Goal: Transaction & Acquisition: Book appointment/travel/reservation

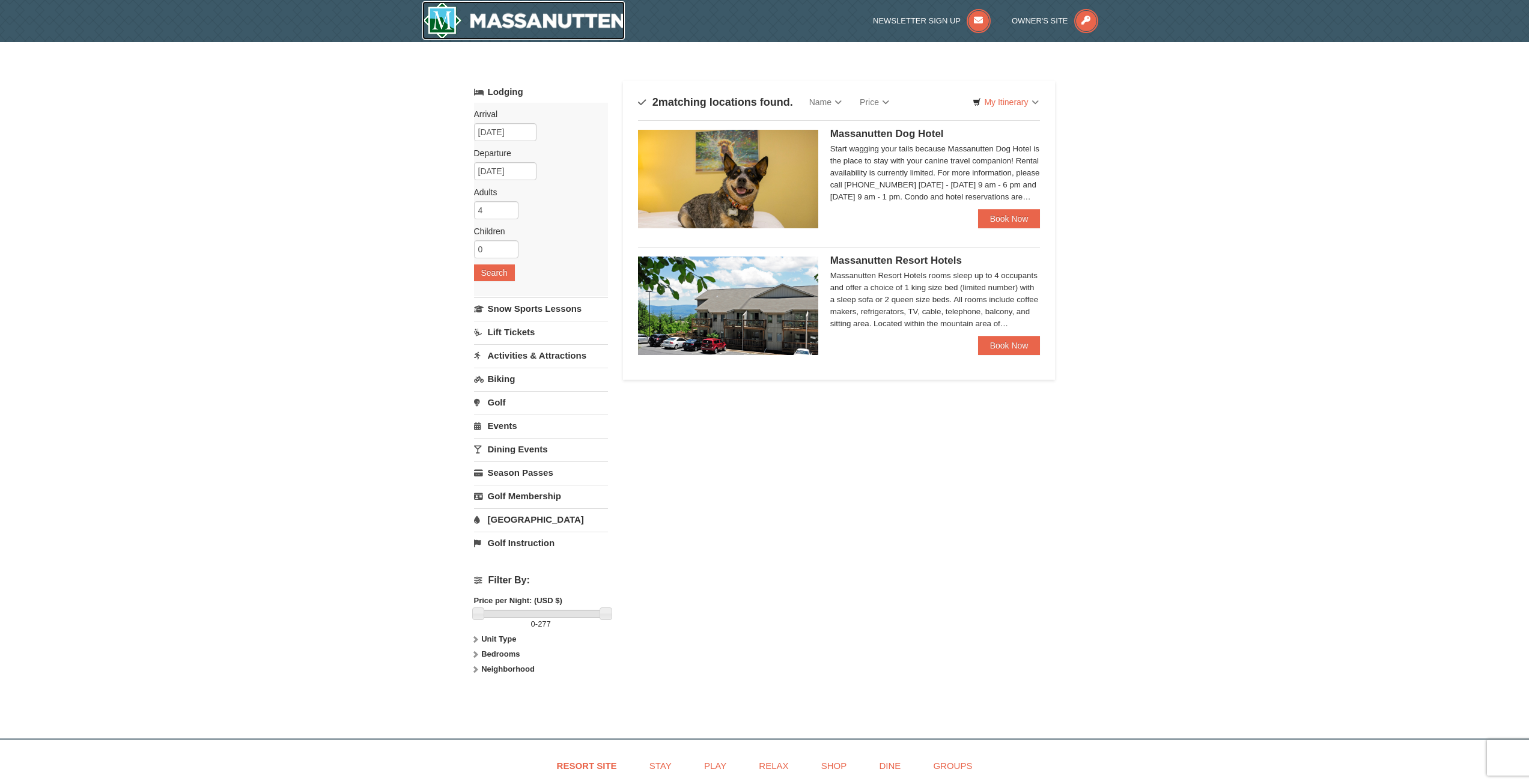
drag, startPoint x: 553, startPoint y: 29, endPoint x: 557, endPoint y: 36, distance: 8.1
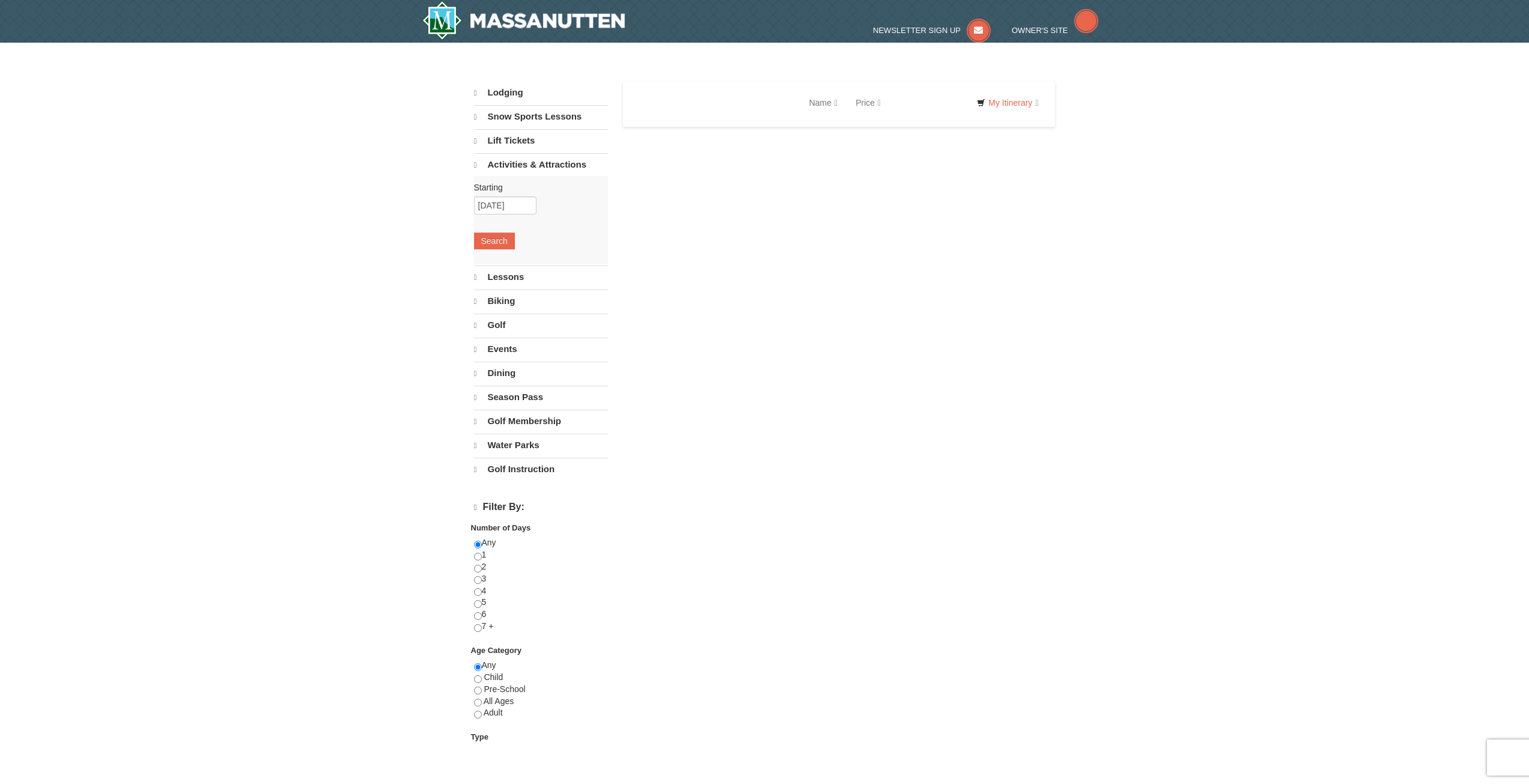
select select "10"
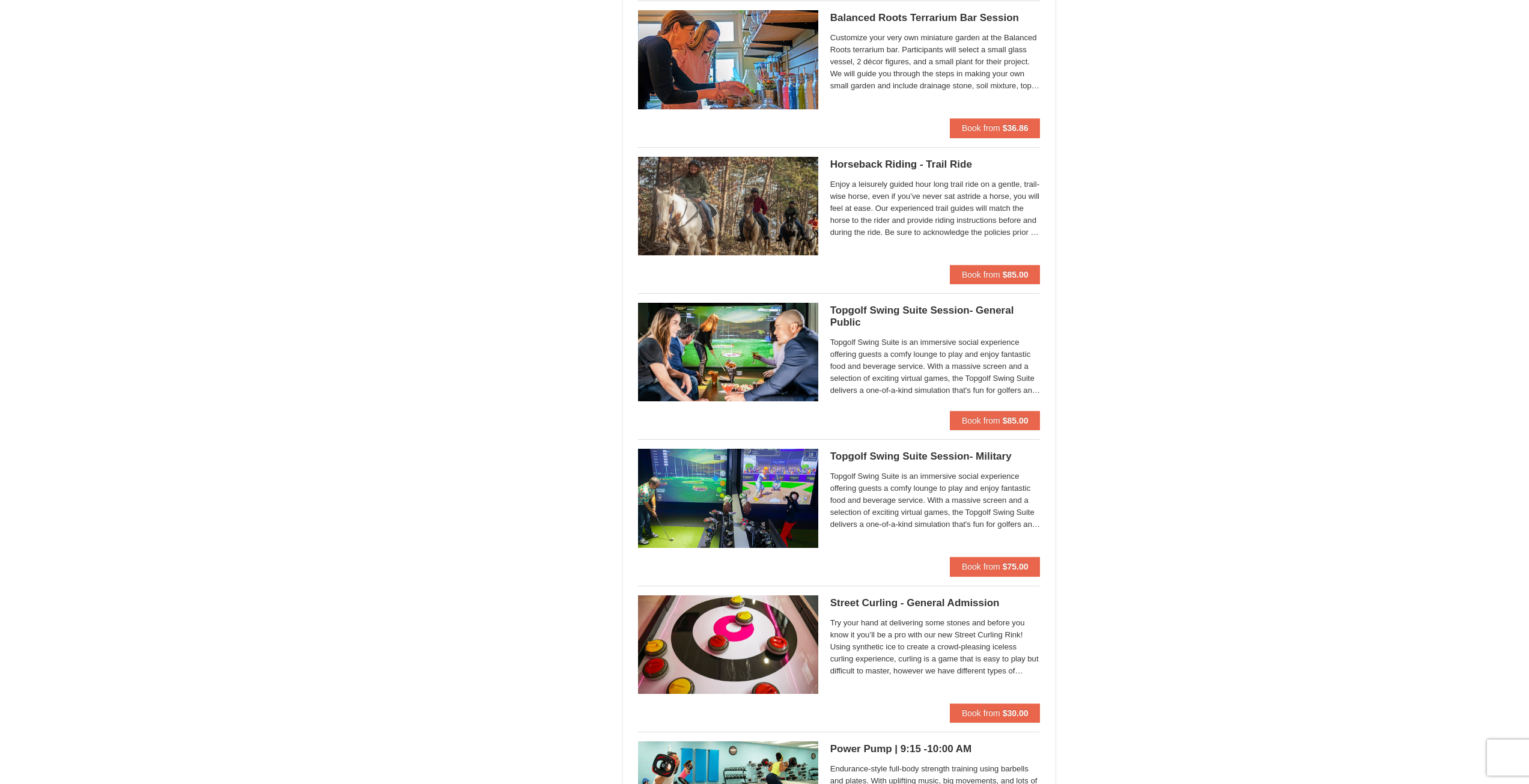
scroll to position [1229, 0]
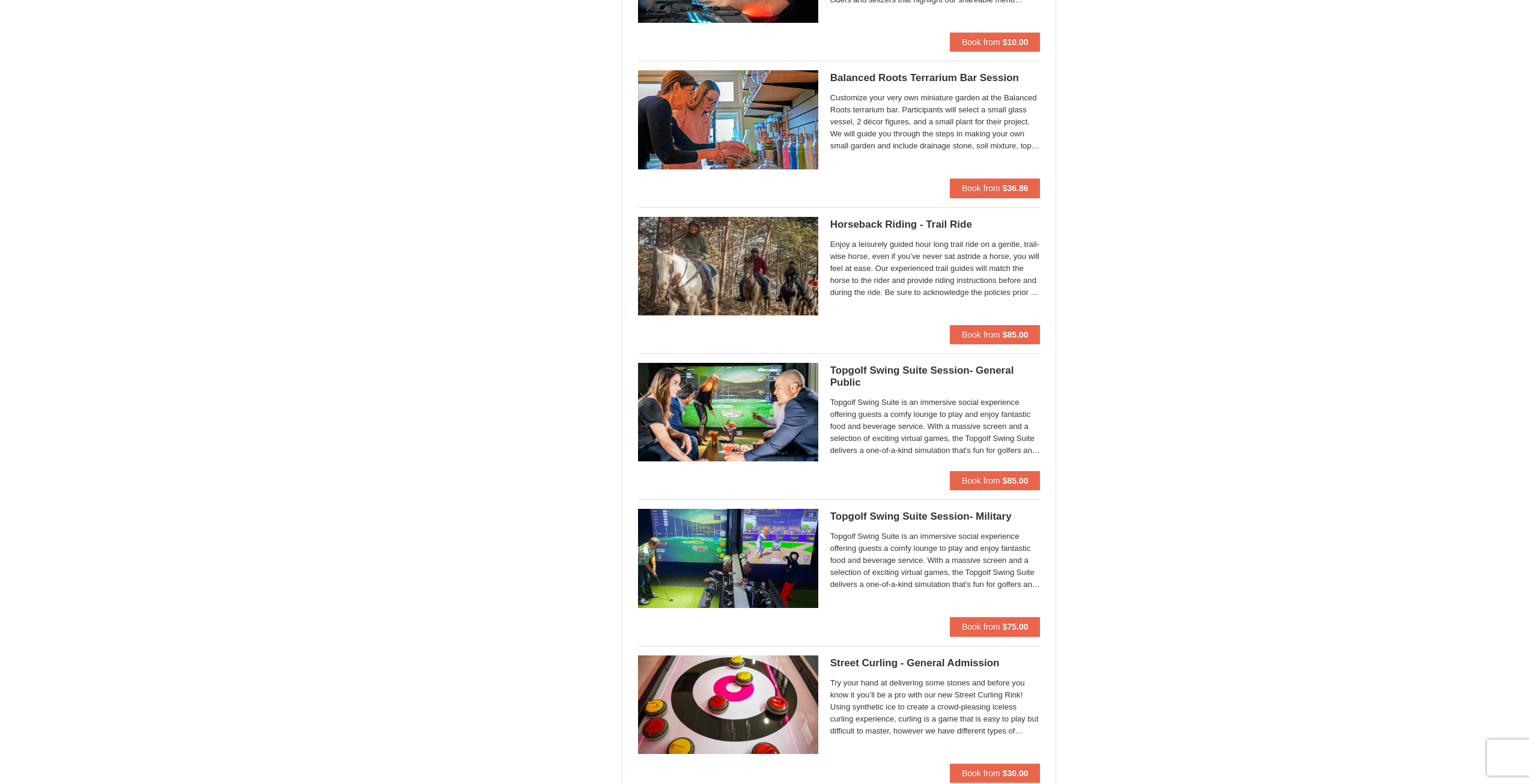
drag, startPoint x: 1085, startPoint y: -2, endPoint x: 1131, endPoint y: 375, distance: 379.8
click at [1131, 375] on div "× Categories List Filter My Itinerary Questions? 1-540-289-9441 Lodging Arrival…" at bounding box center [764, 38] width 1529 height 2449
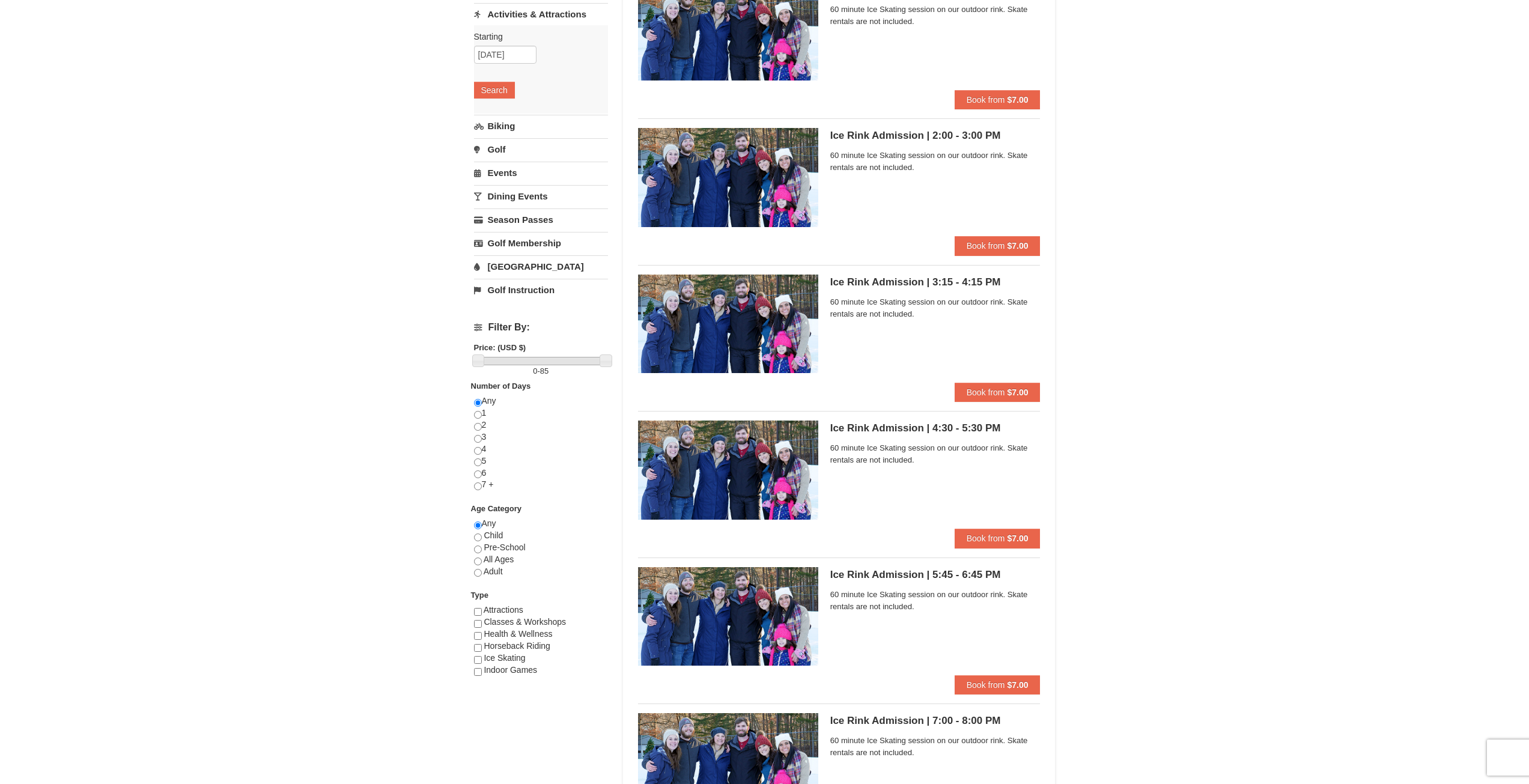
scroll to position [0, 0]
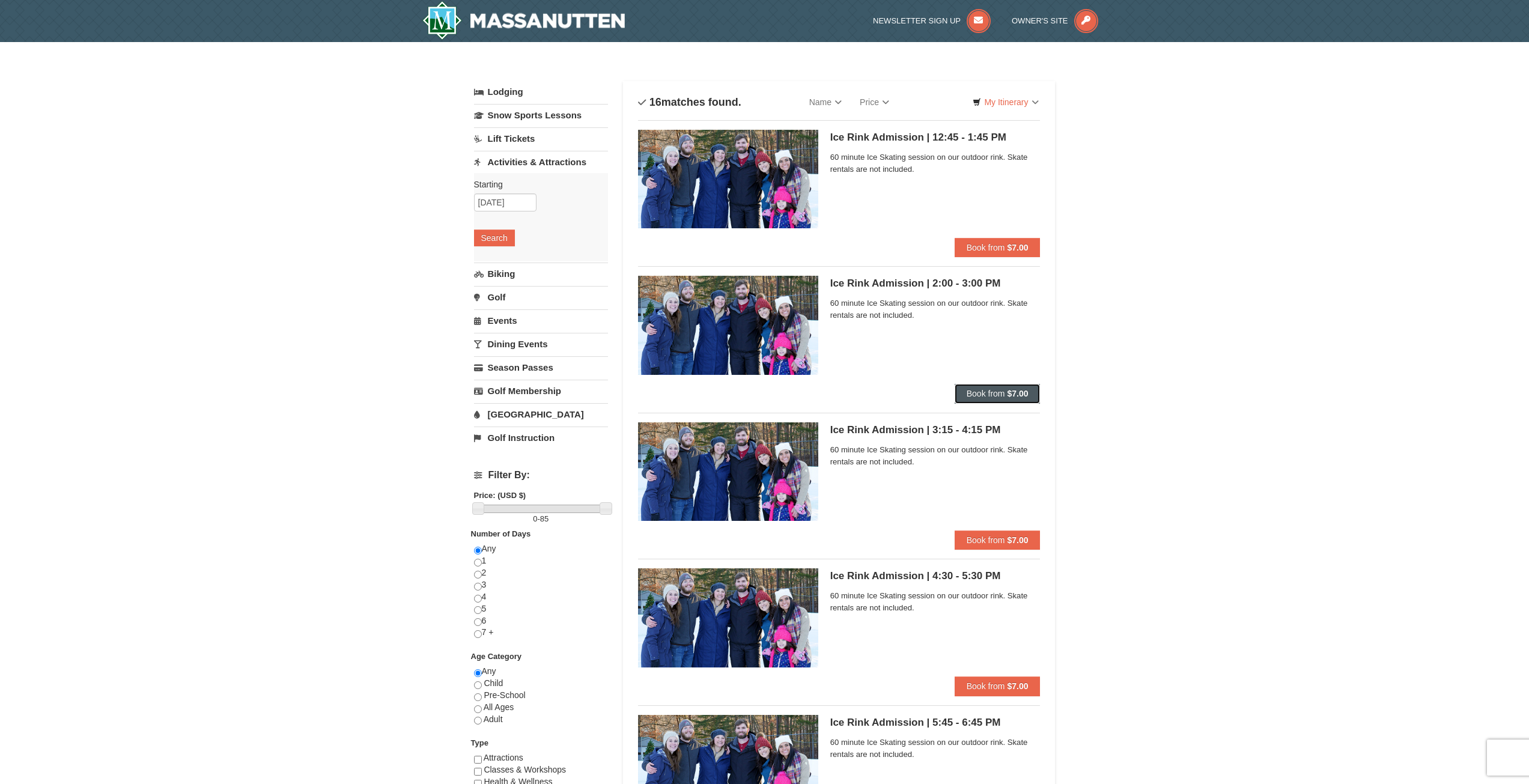
drag, startPoint x: 983, startPoint y: 385, endPoint x: 973, endPoint y: 400, distance: 18.0
click at [973, 400] on button "Book from $7.00" at bounding box center [997, 393] width 86 height 19
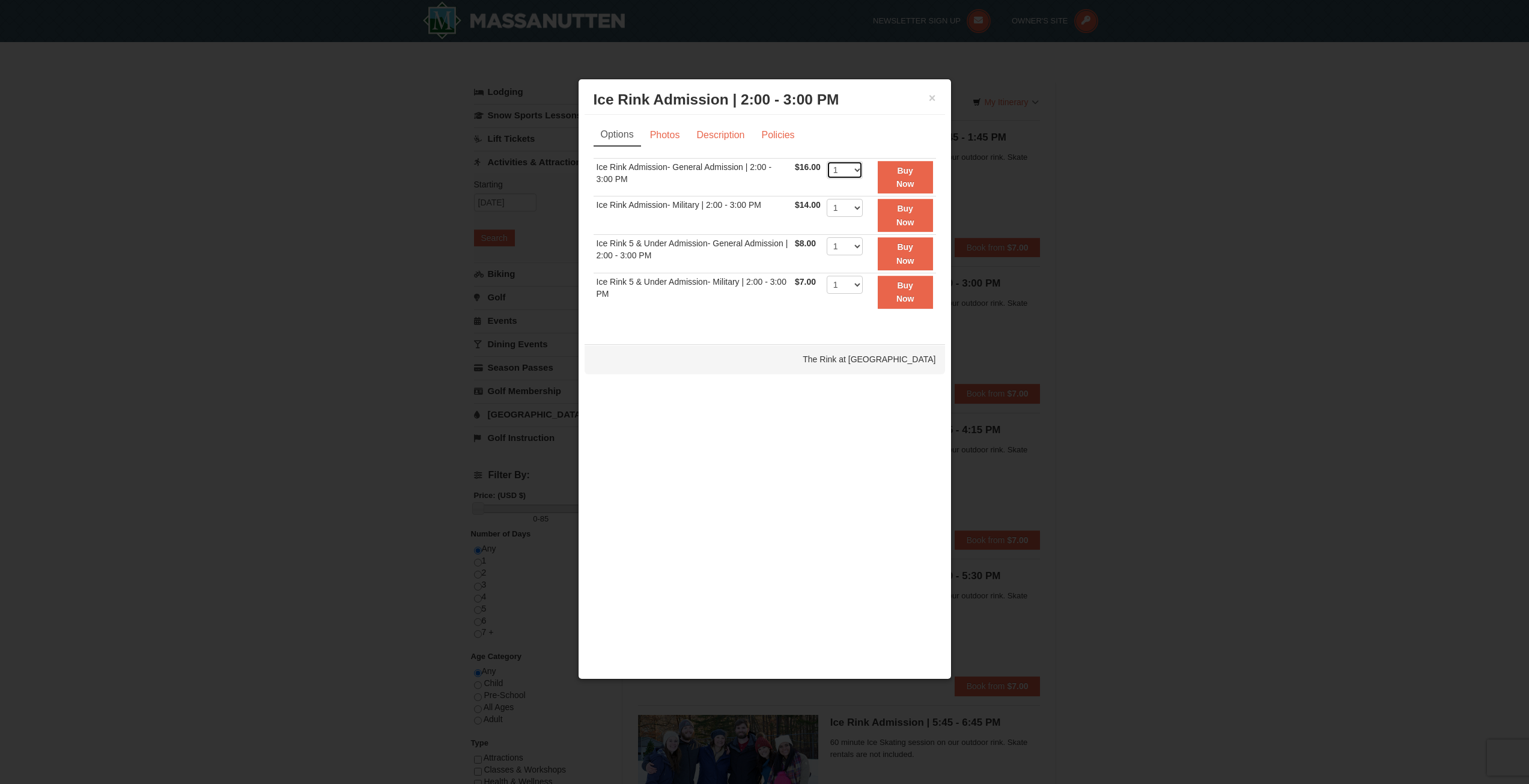
click at [832, 175] on select "1 2 3 4 5 6 7 8 9 10 11 12 13 14 15 16 17 18 19 20 21 22" at bounding box center [845, 170] width 36 height 18
select select "4"
click at [827, 161] on select "1 2 3 4 5 6 7 8 9 10 11 12 13 14 15 16 17 18 19 20 21 22" at bounding box center [845, 170] width 36 height 18
click at [929, 96] on button "×" at bounding box center [932, 98] width 7 height 12
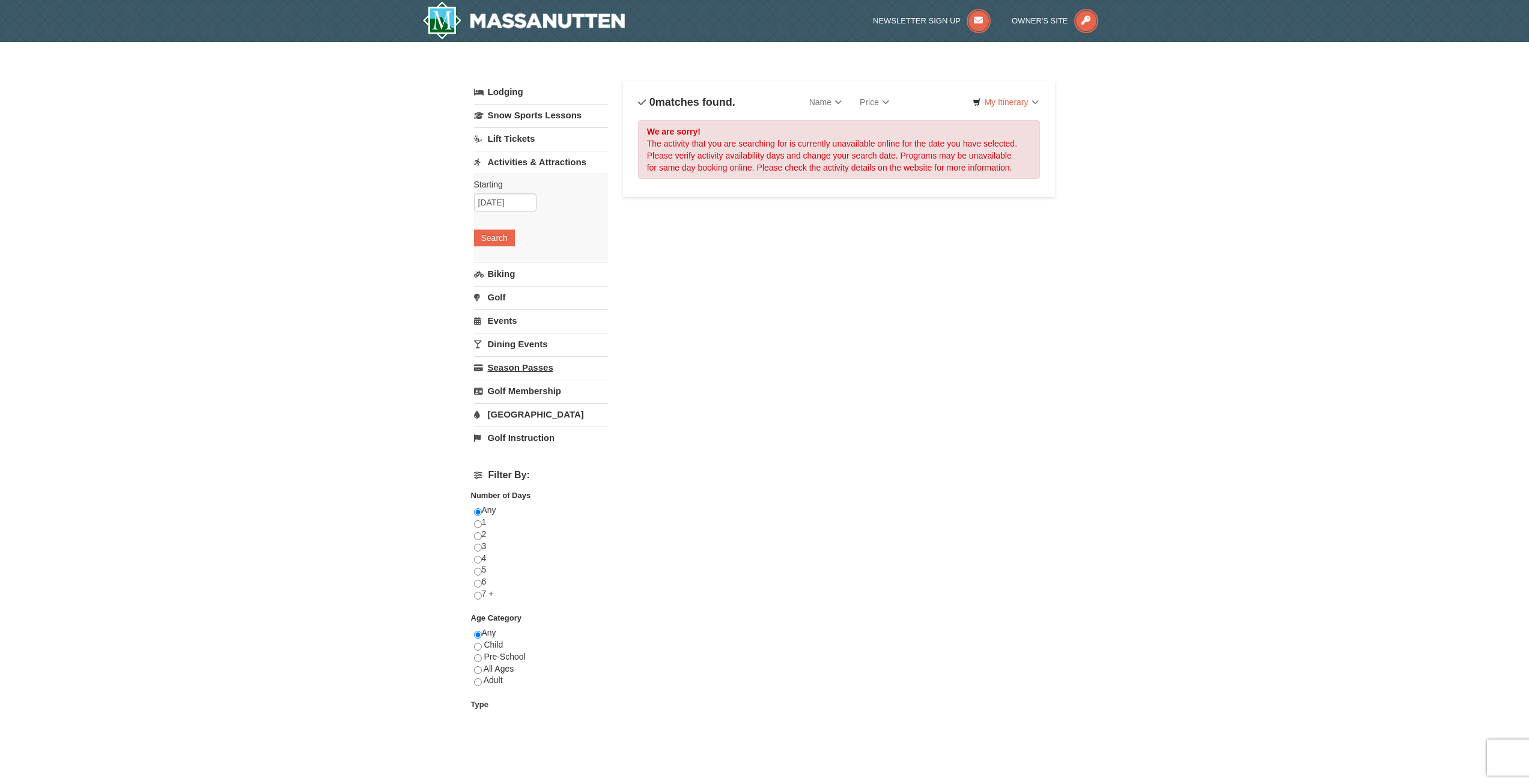
click at [537, 369] on link "Season Passes" at bounding box center [541, 367] width 134 height 22
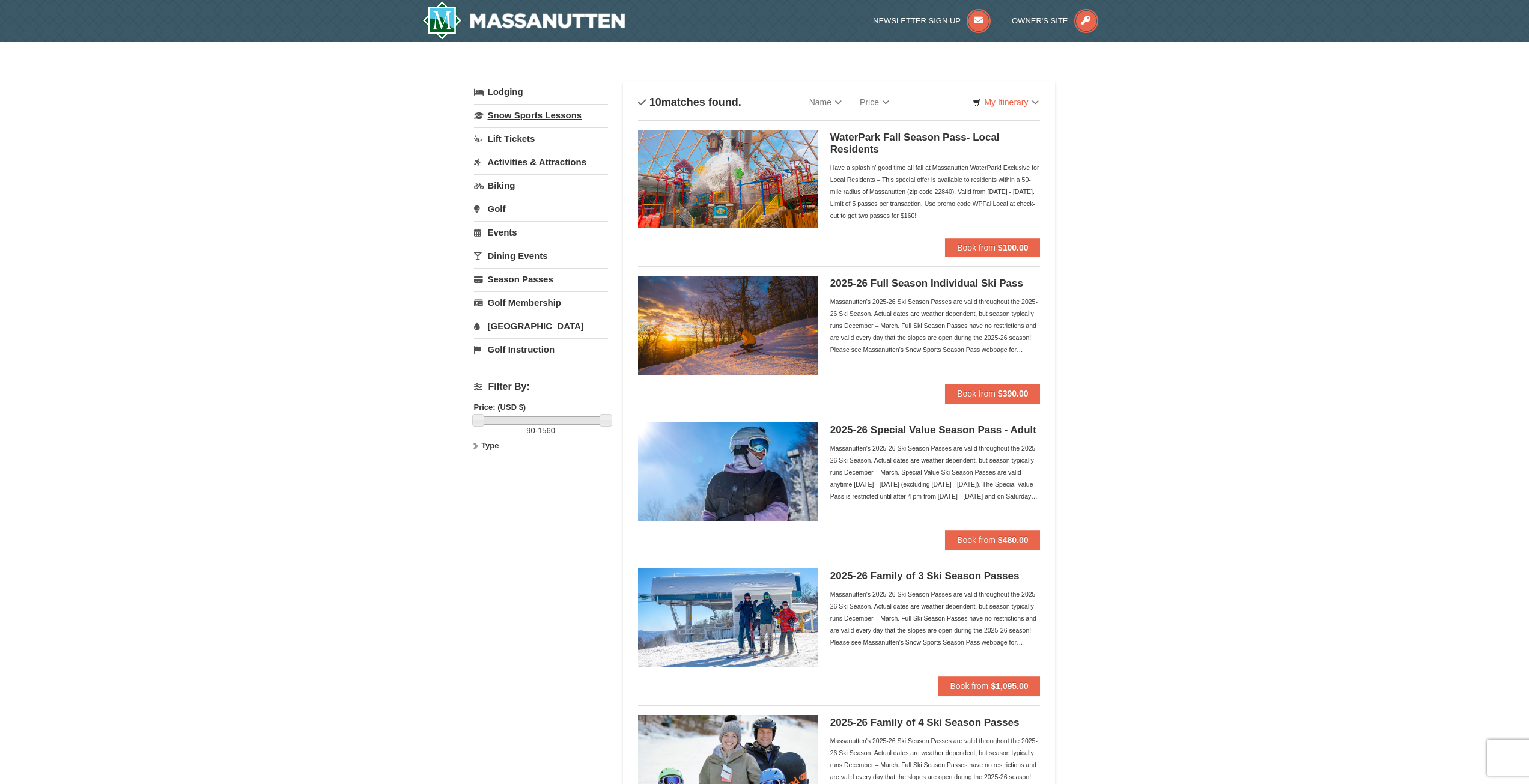
click at [550, 116] on link "Snow Sports Lessons" at bounding box center [541, 114] width 134 height 22
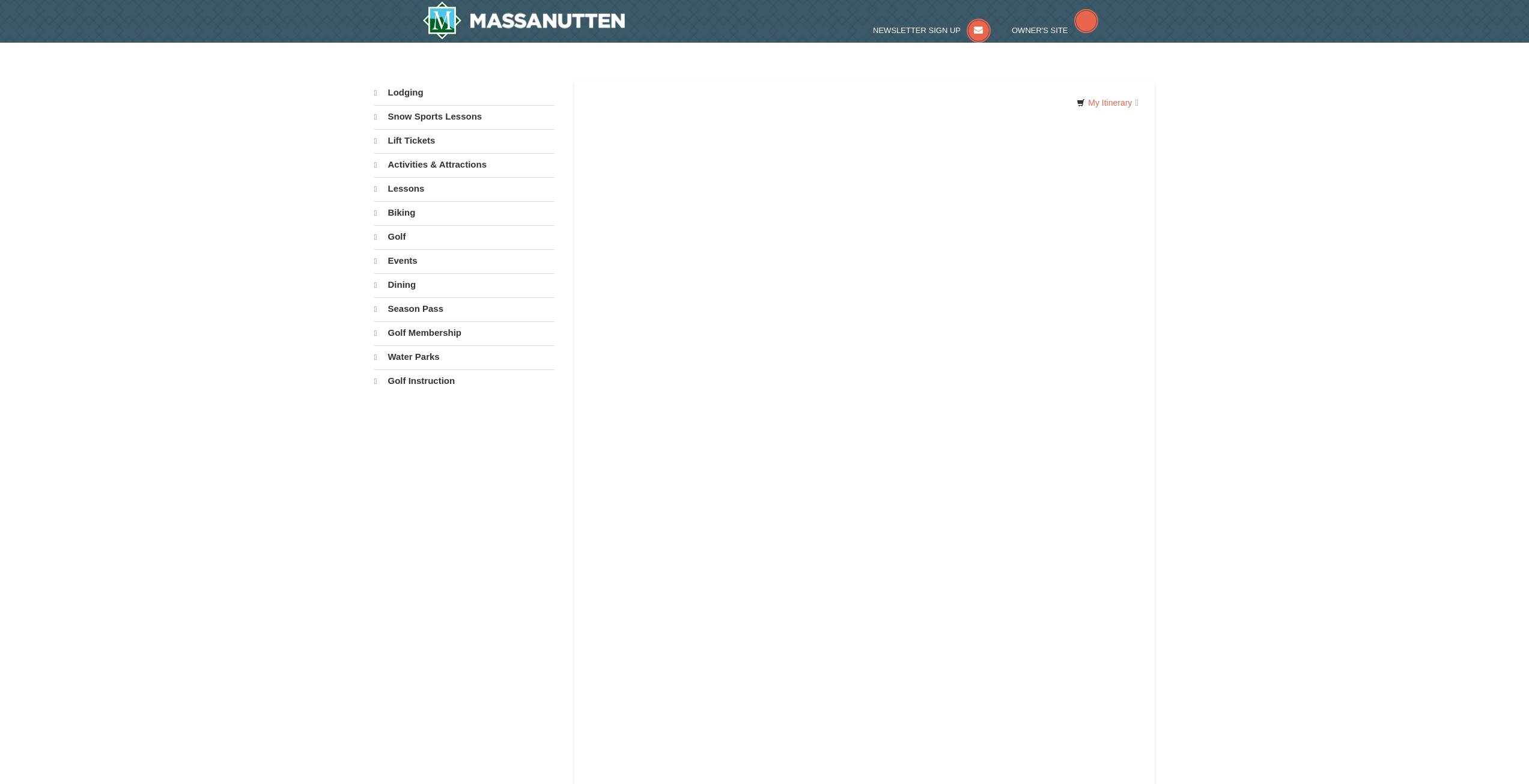
select select "10"
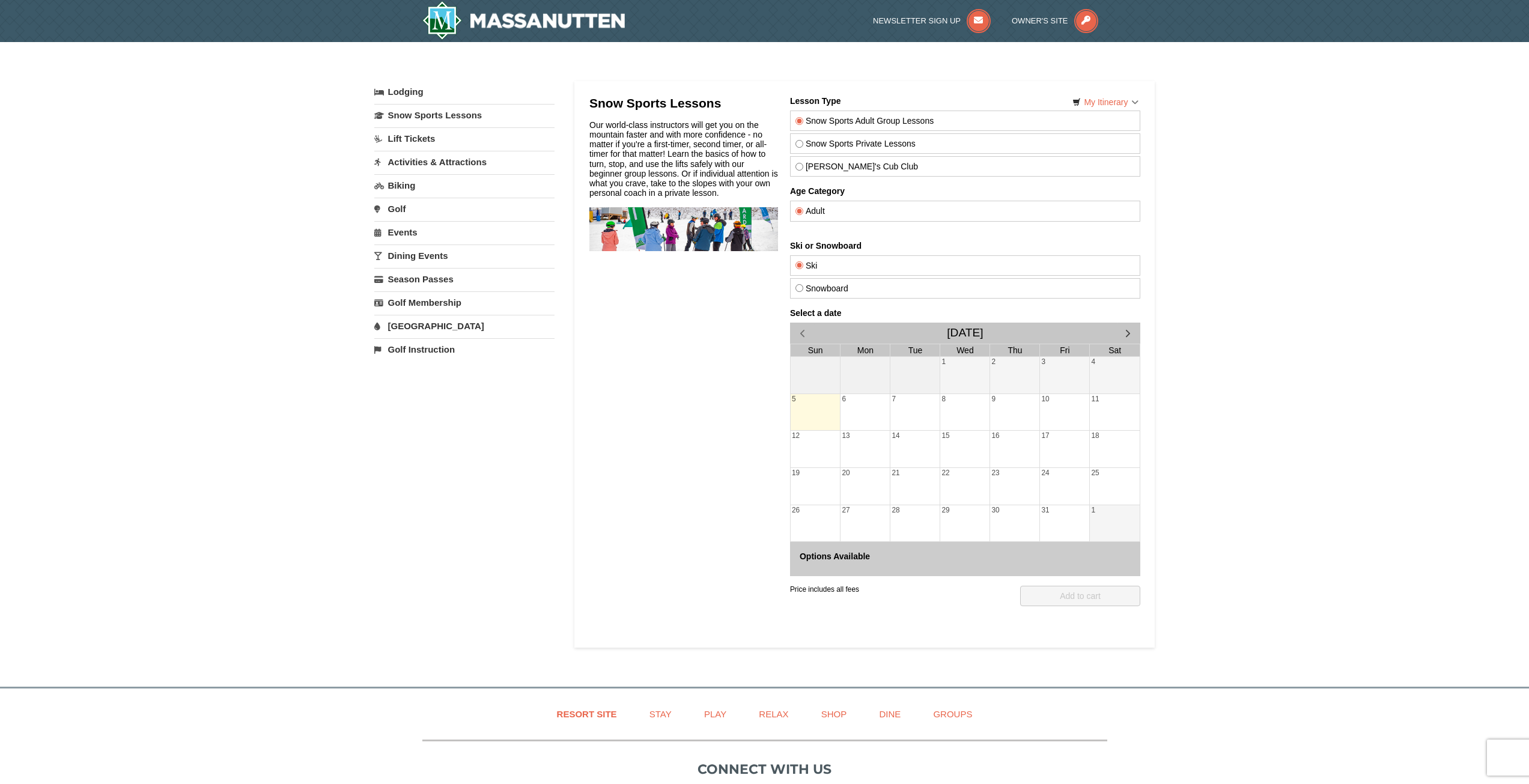
click at [471, 151] on link "Activities & Attractions" at bounding box center [464, 161] width 180 height 22
click at [405, 203] on input "10/05/2025" at bounding box center [405, 202] width 62 height 18
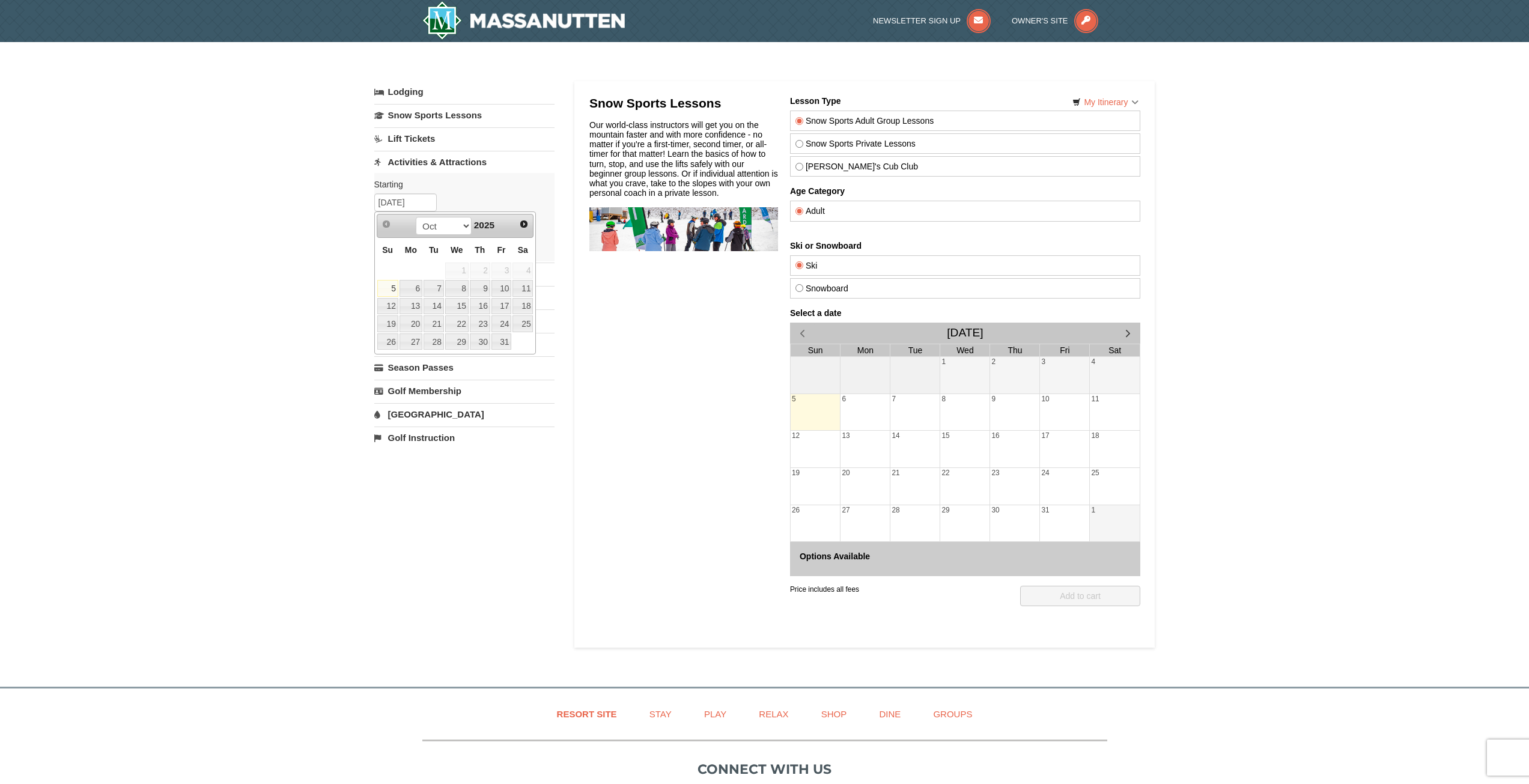
click at [534, 217] on div "Prev Next Oct Nov Dec 2025 Su Mo Tu We Th Fr Sa 1 2 3 4 5 6 7 8 9 10 11 12 13 1…" at bounding box center [455, 283] width 162 height 143
click at [523, 222] on span "Next" at bounding box center [524, 223] width 10 height 10
click at [530, 323] on link "27" at bounding box center [522, 323] width 20 height 17
type input "[DATE]"
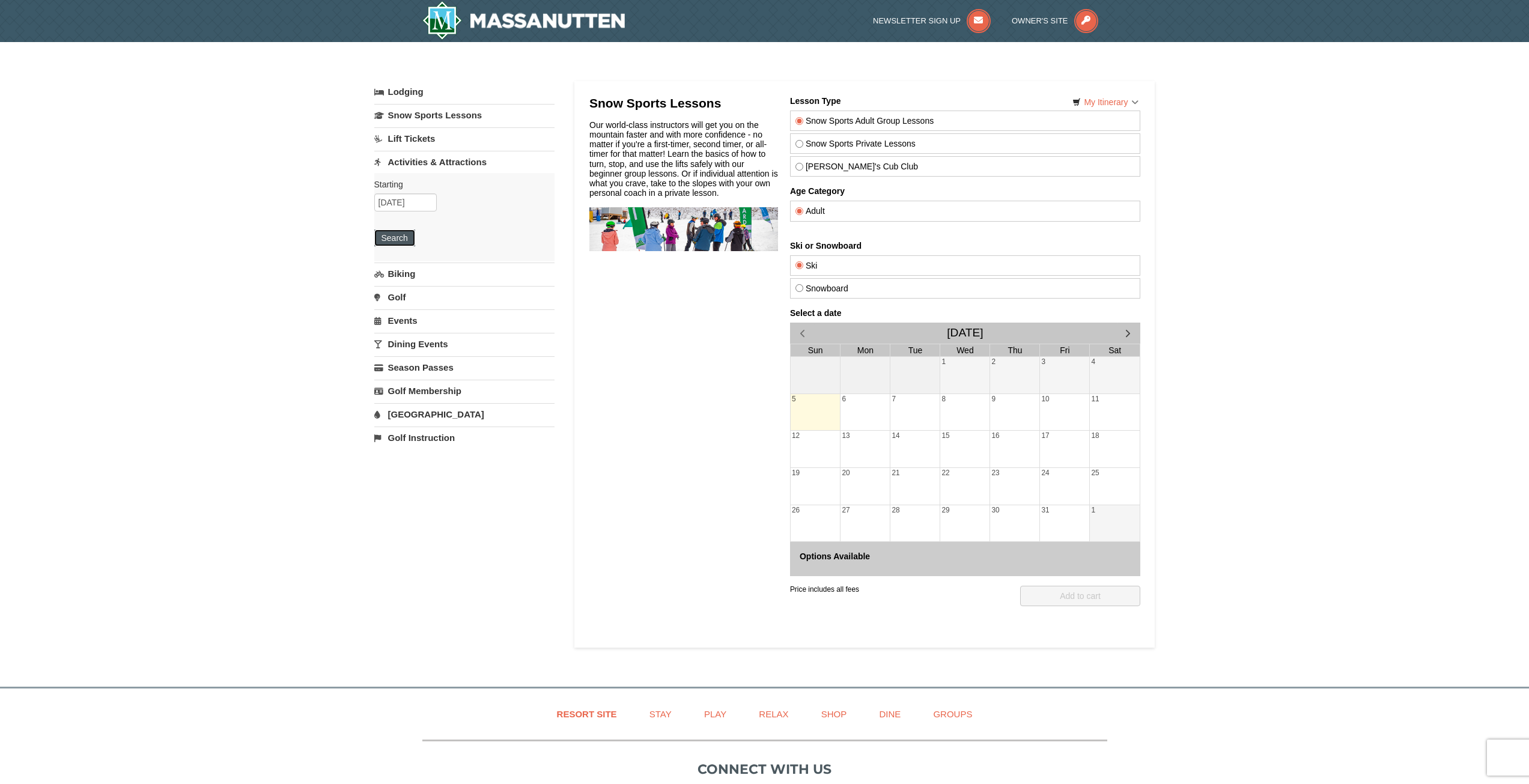
click at [410, 242] on button "Search" at bounding box center [394, 237] width 41 height 17
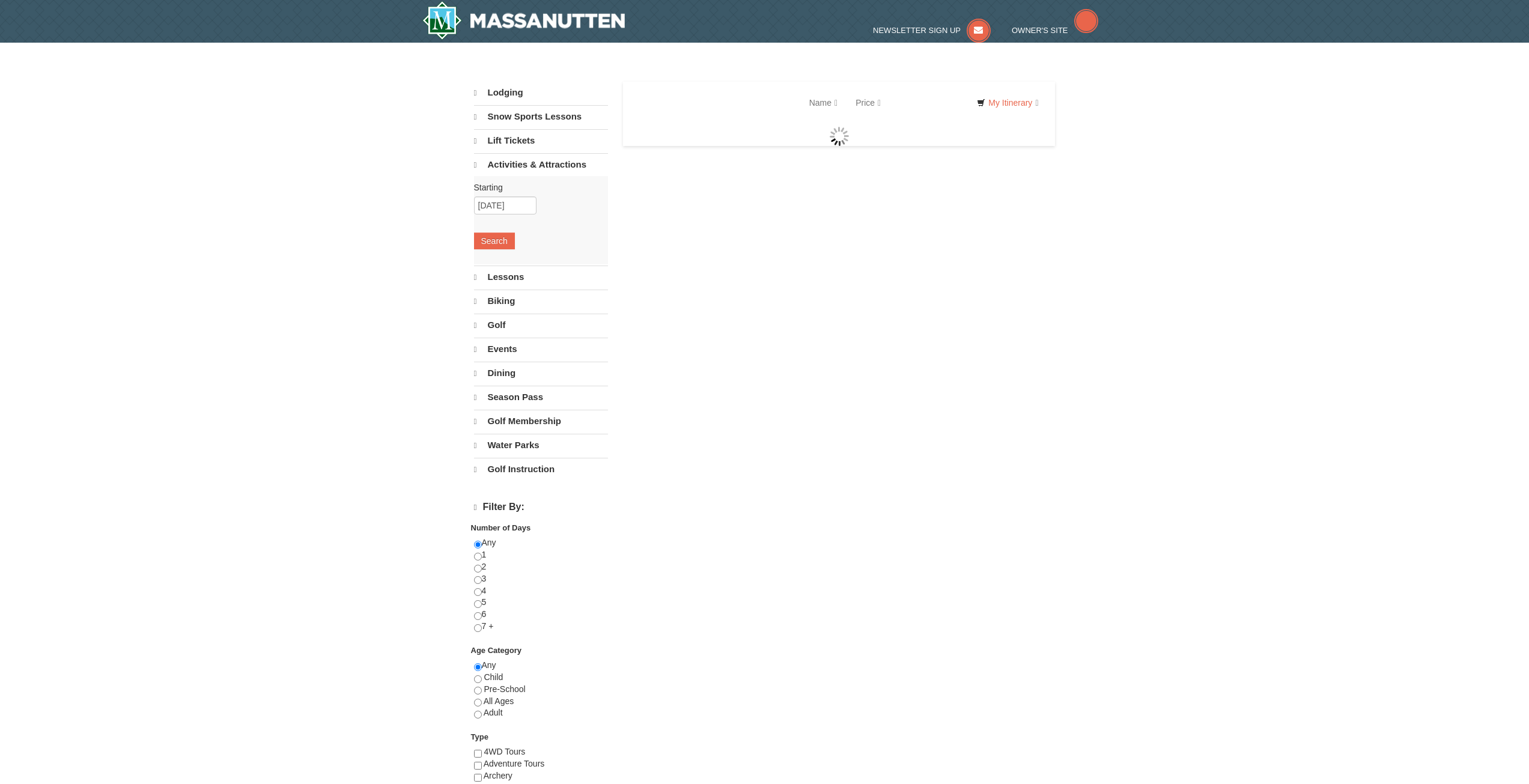
select select "10"
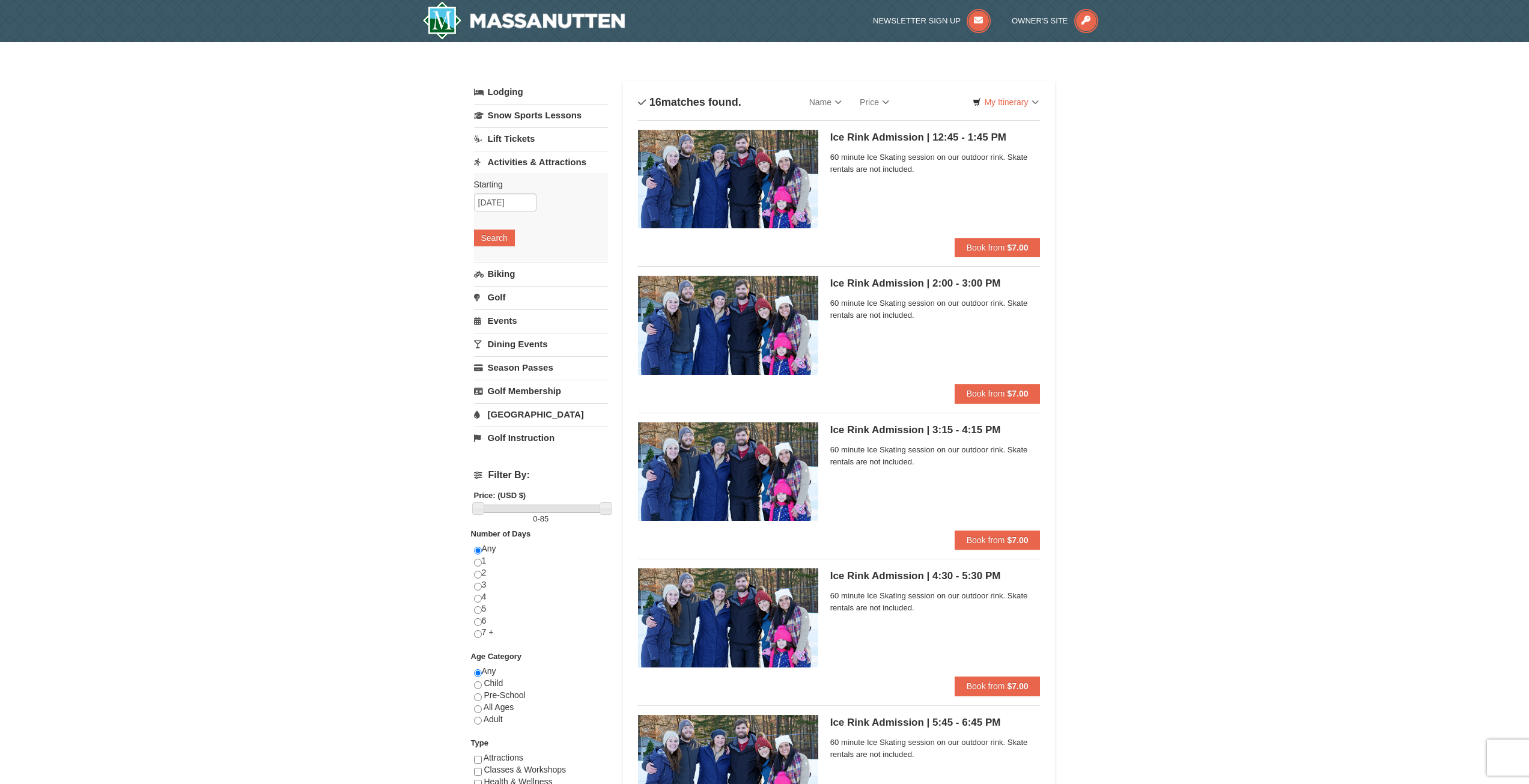
click at [534, 129] on link "Lift Tickets" at bounding box center [541, 138] width 134 height 22
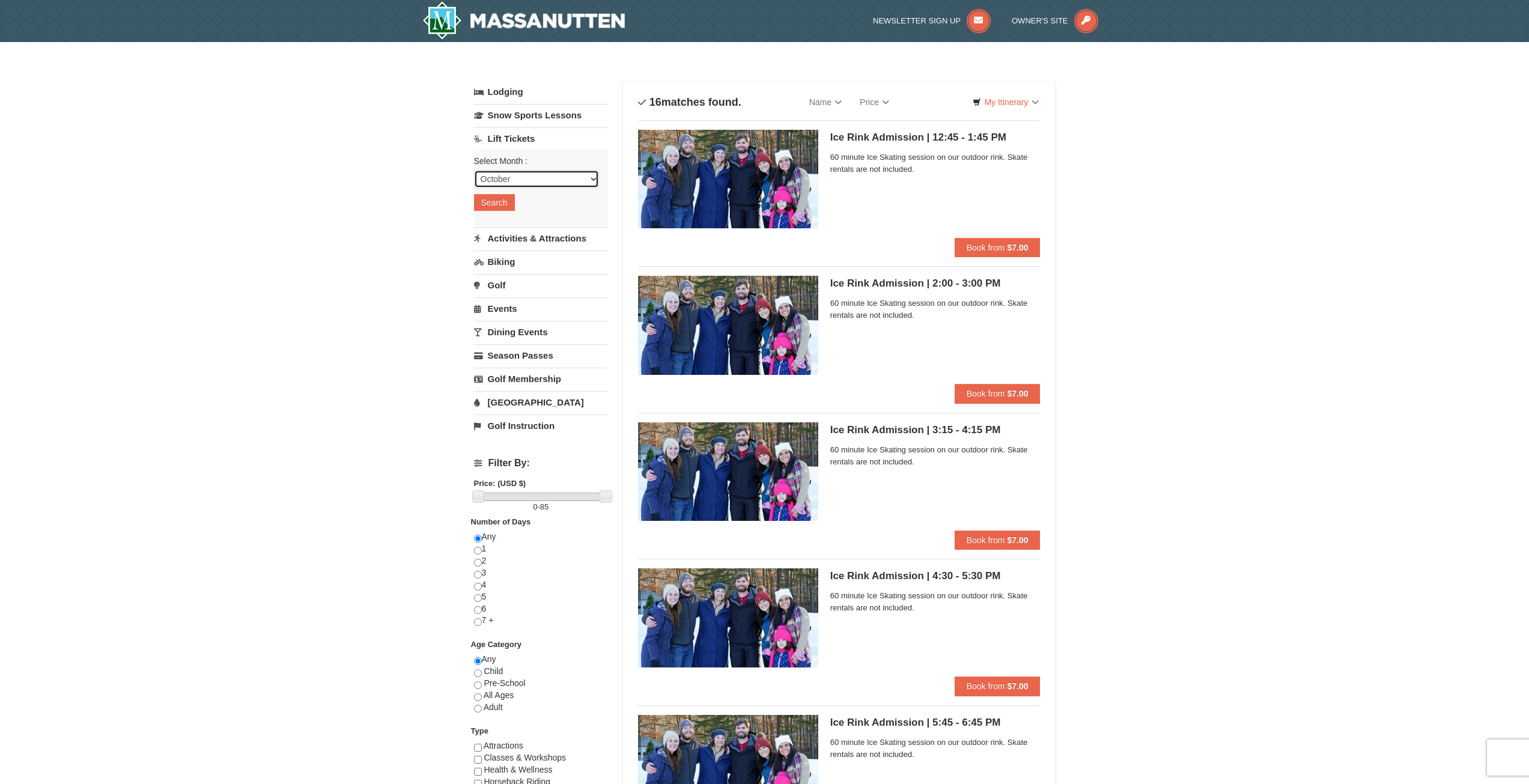
click at [579, 177] on select "October November December January February March April May June July August Sep…" at bounding box center [536, 179] width 125 height 18
select select "12"
click at [474, 170] on select "October November December January February March April May June July August Sep…" at bounding box center [536, 179] width 125 height 18
click at [504, 205] on button "Search" at bounding box center [495, 202] width 41 height 17
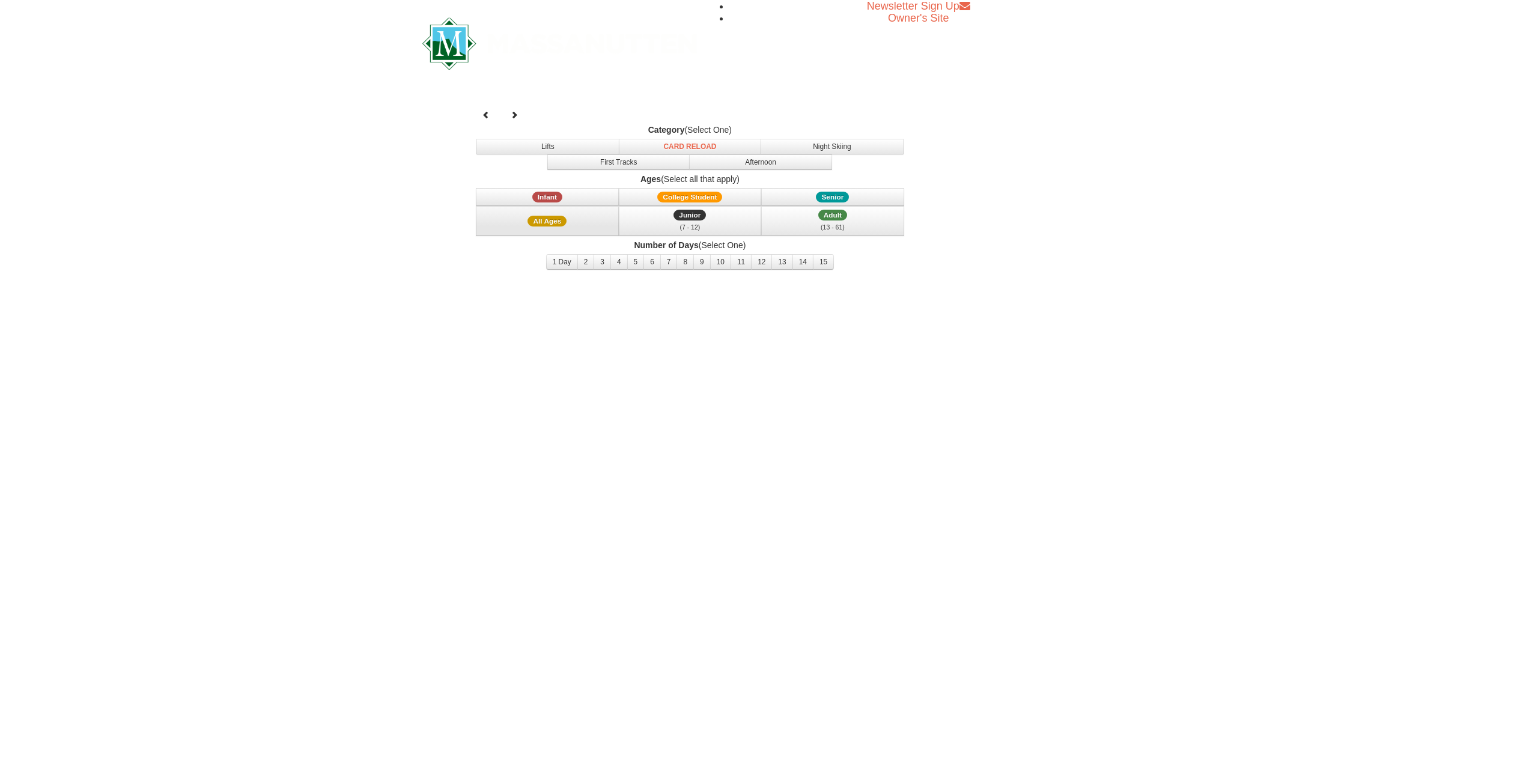
select select "12"
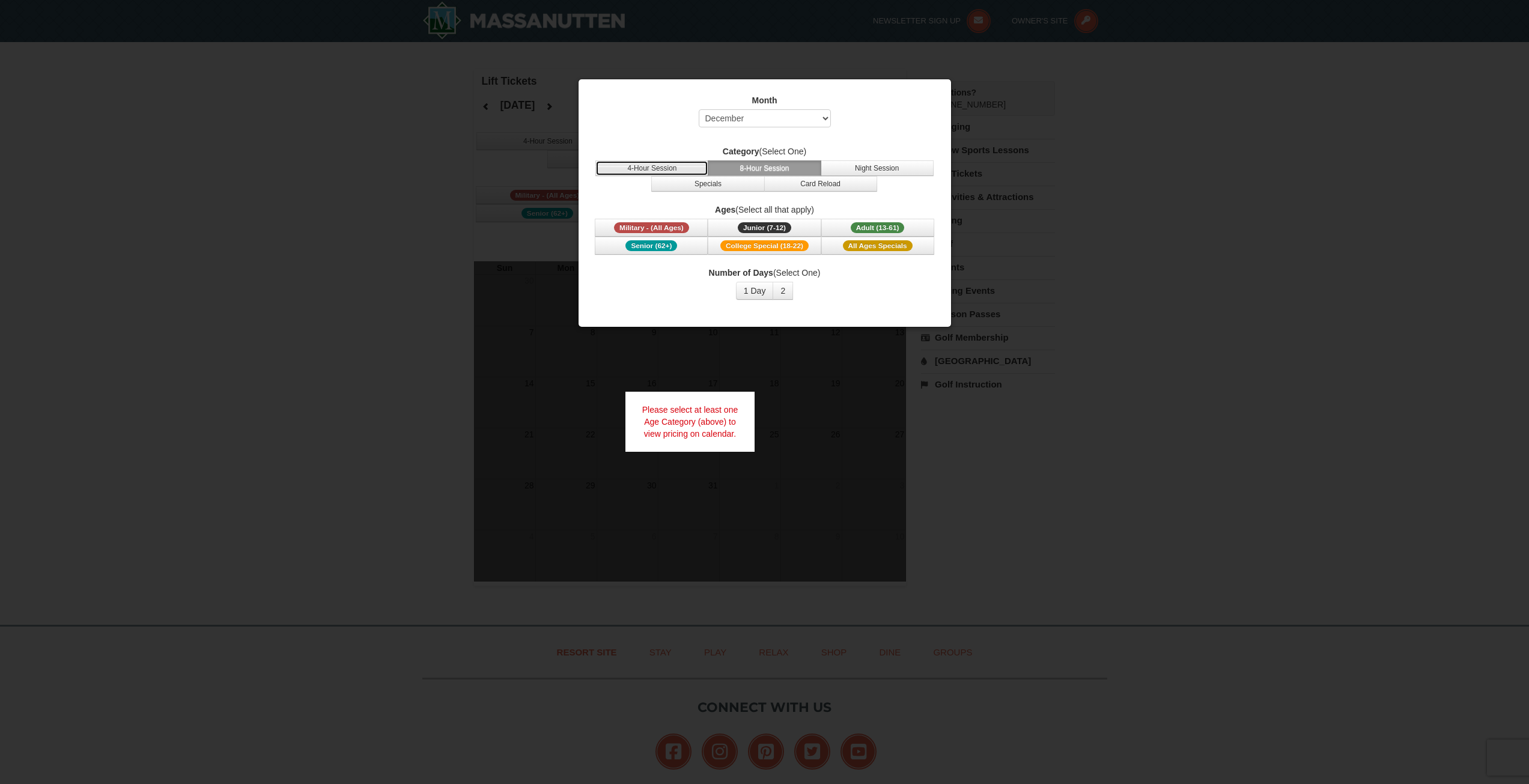
click at [647, 169] on button "4-Hour Session" at bounding box center [651, 168] width 113 height 16
click at [755, 293] on button "1 Day" at bounding box center [754, 291] width 38 height 18
click at [855, 228] on span "Adult (13-61)" at bounding box center [878, 228] width 54 height 11
